Goal: Obtain resource: Obtain resource

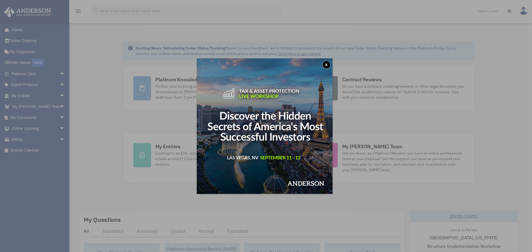
click at [324, 64] on button "x" at bounding box center [326, 65] width 8 height 8
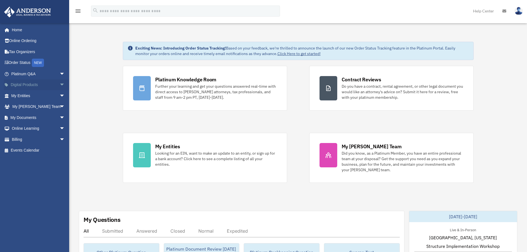
click at [60, 84] on span "arrow_drop_down" at bounding box center [65, 84] width 11 height 11
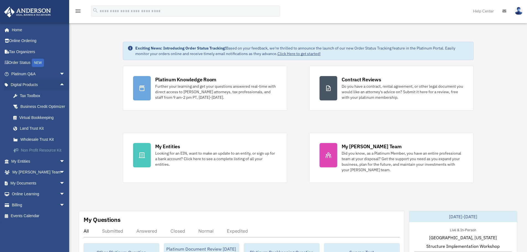
click at [51, 156] on link "Non Profit Resource Kit" at bounding box center [41, 150] width 66 height 11
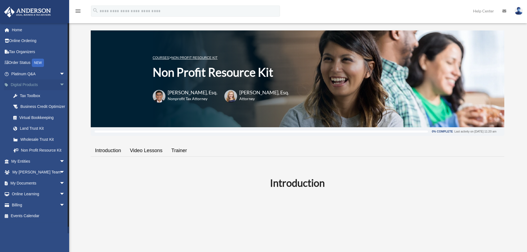
click at [60, 85] on span "arrow_drop_down" at bounding box center [65, 84] width 11 height 11
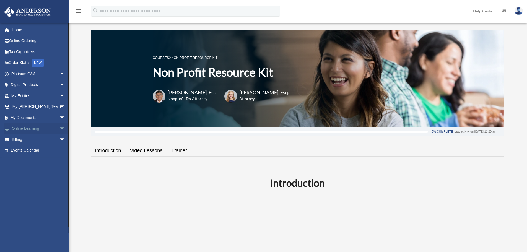
click at [60, 129] on span "arrow_drop_down" at bounding box center [65, 128] width 11 height 11
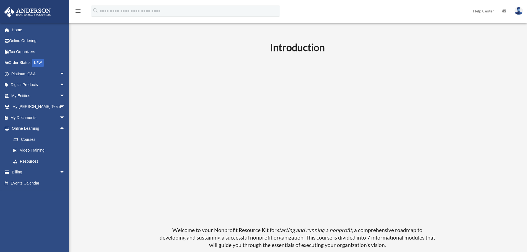
scroll to position [166, 0]
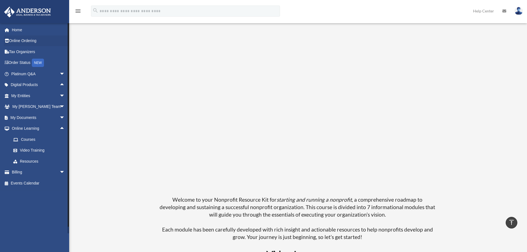
click at [0, 44] on li "Online Ordering" at bounding box center [36, 40] width 73 height 11
